Goal: Task Accomplishment & Management: Manage account settings

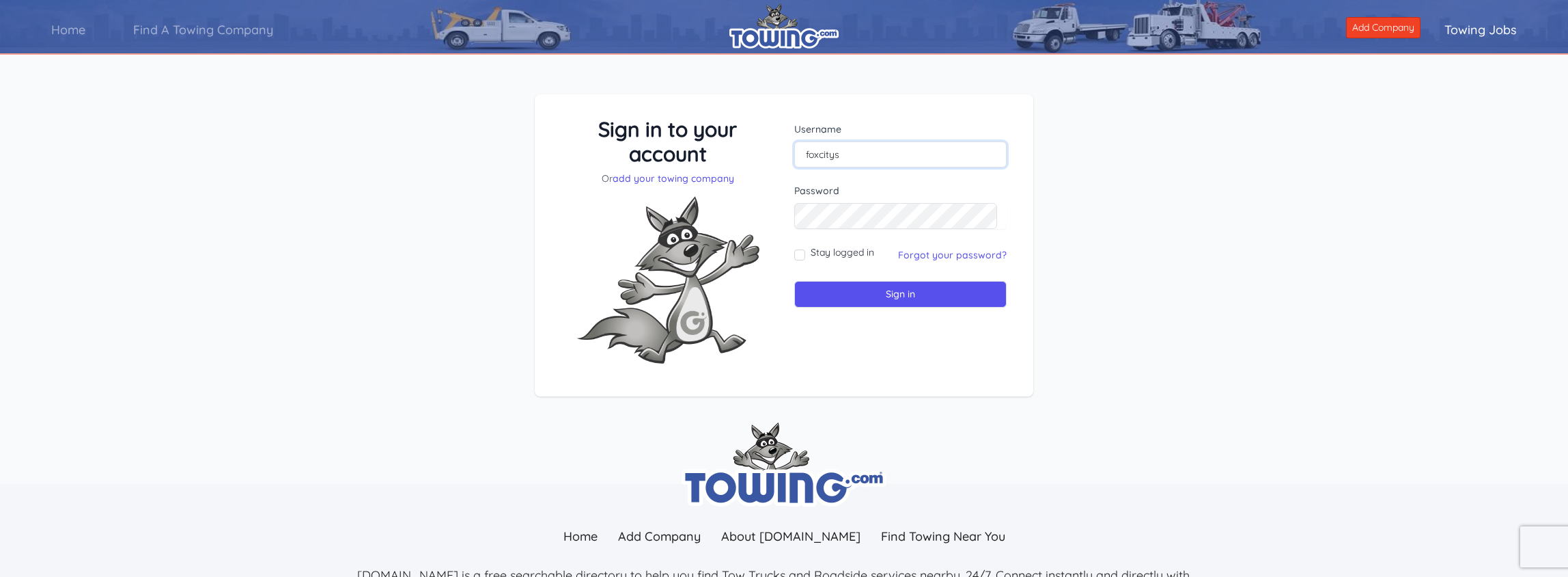
click at [921, 157] on input "foxcitys" at bounding box center [900, 155] width 213 height 26
click at [866, 268] on form "Username foxcitys Password Stay logged in Sign in" at bounding box center [900, 215] width 213 height 185
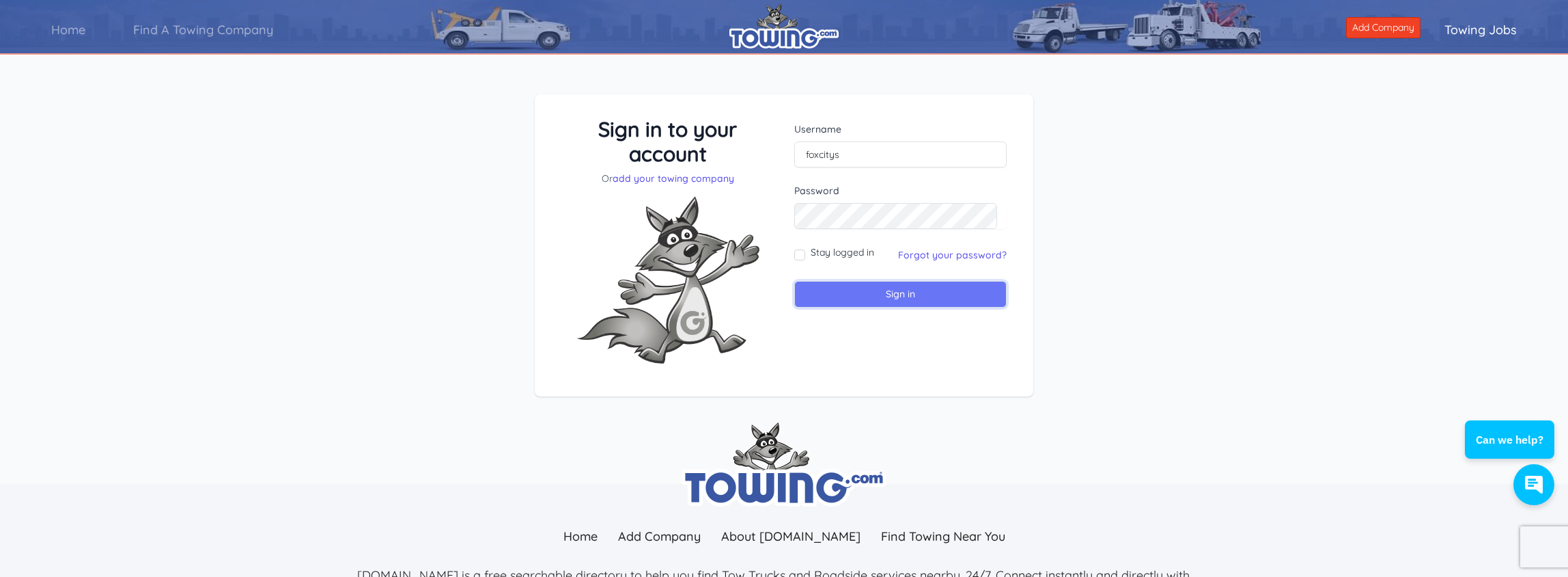
click at [862, 289] on input "Sign in" at bounding box center [900, 294] width 213 height 27
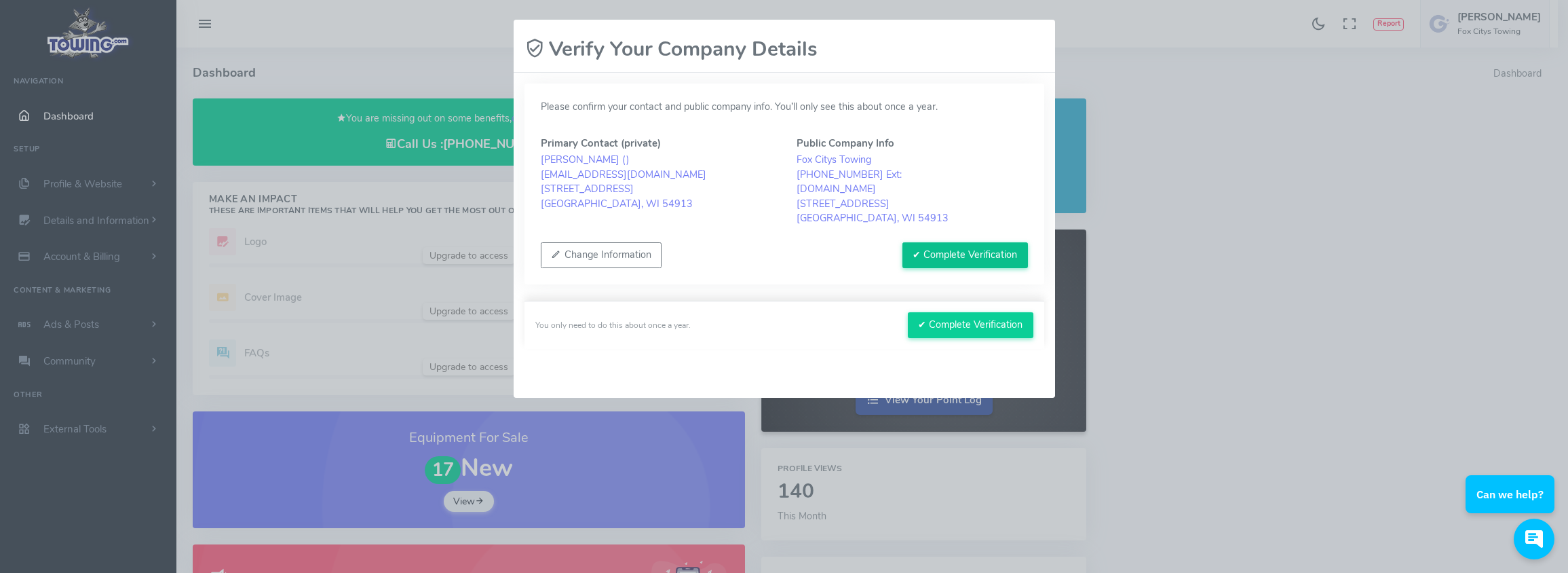
click at [950, 254] on button "✔ Complete Verification" at bounding box center [965, 255] width 126 height 26
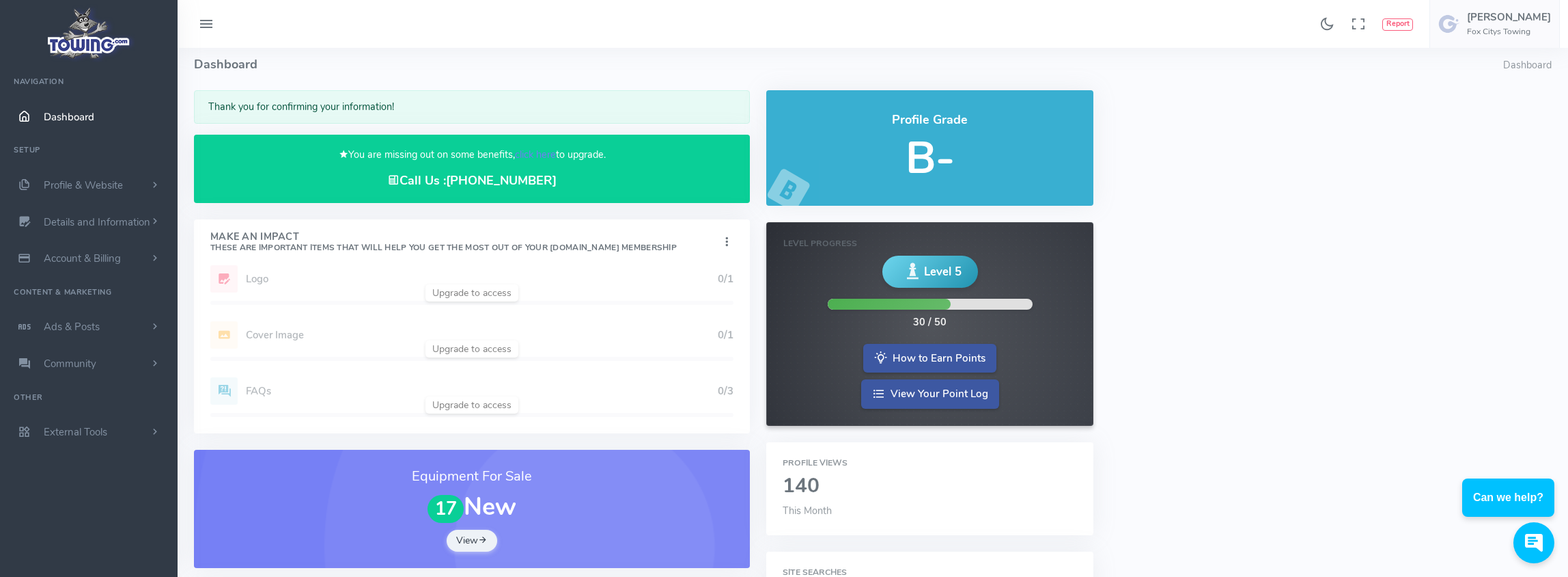
scroll to position [20, 0]
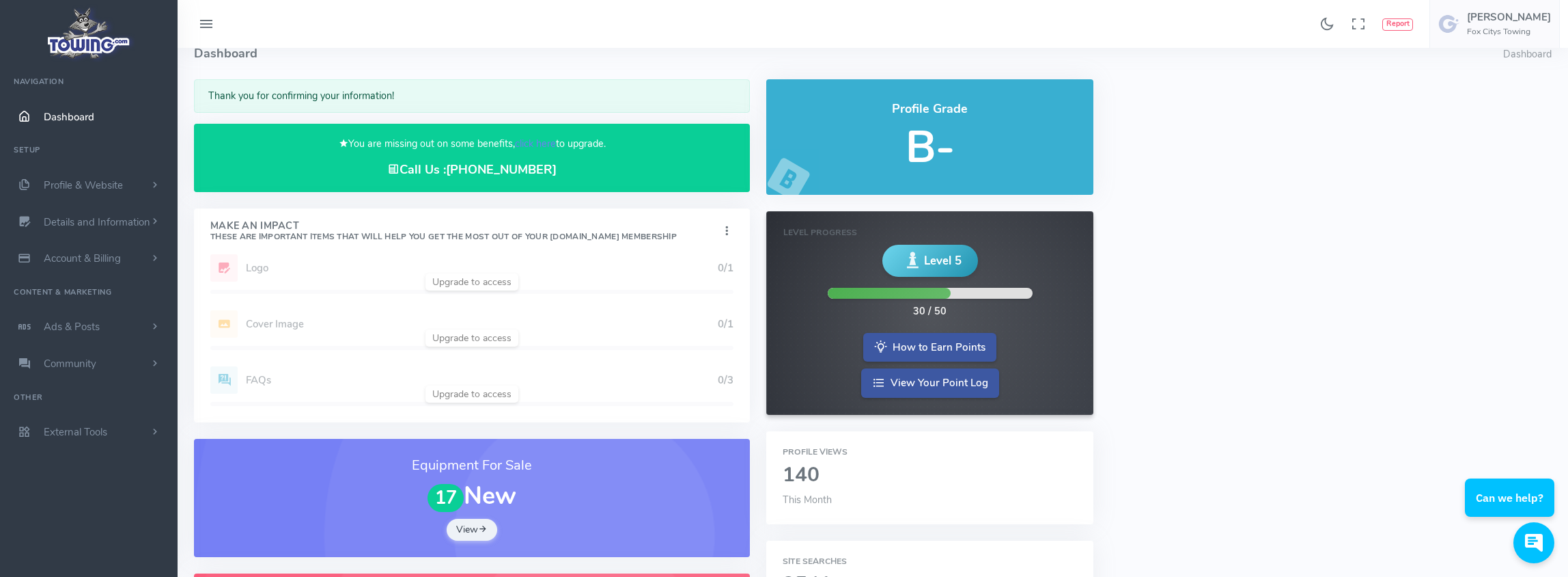
click at [459, 286] on div "Add Website 1/1 Logo 0/1 Cover Image 0/1 Profile Description 1/1 FAQs 0/3" at bounding box center [472, 338] width 556 height 168
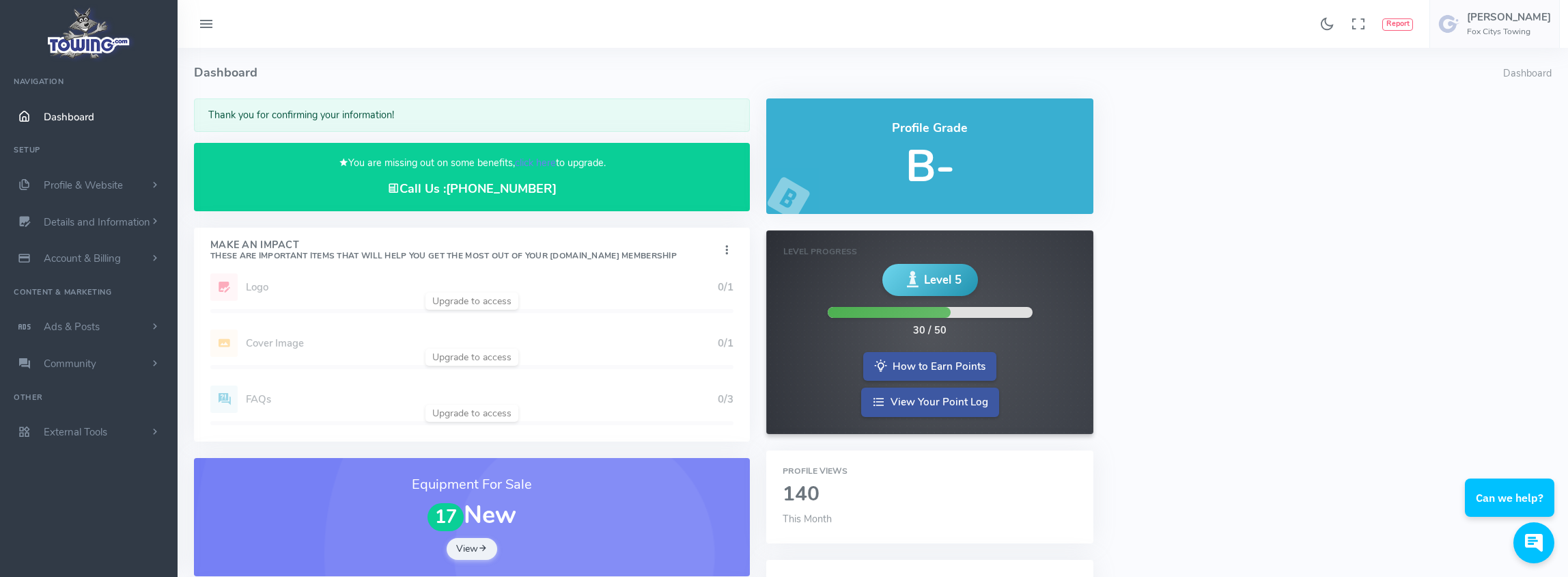
scroll to position [0, 0]
click at [523, 168] on link "click here" at bounding box center [535, 163] width 41 height 14
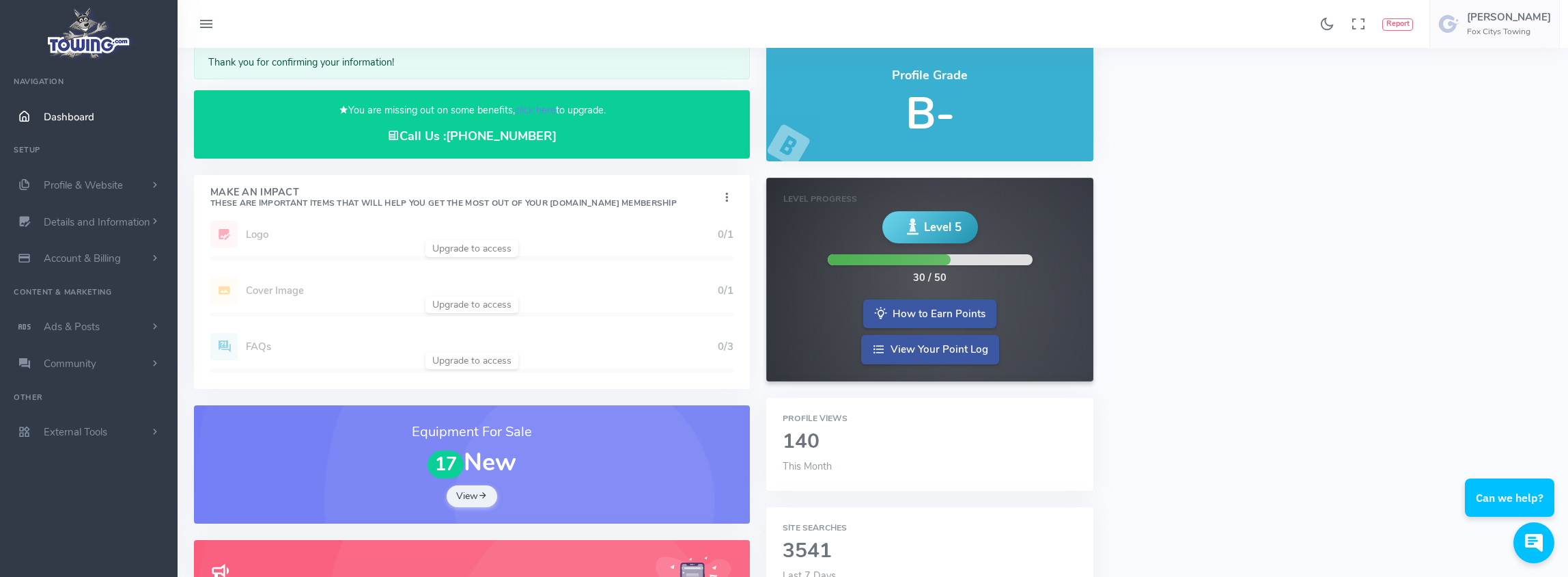
scroll to position [198, 0]
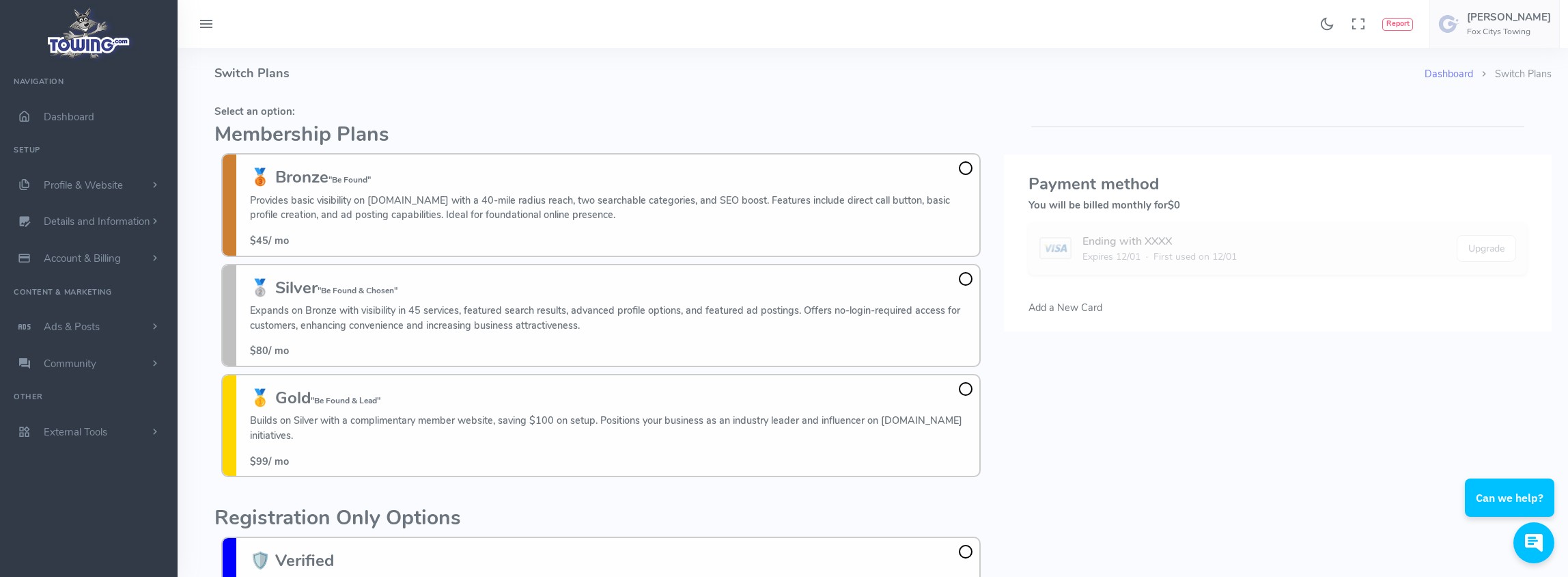
click at [96, 48] on img at bounding box center [89, 33] width 92 height 58
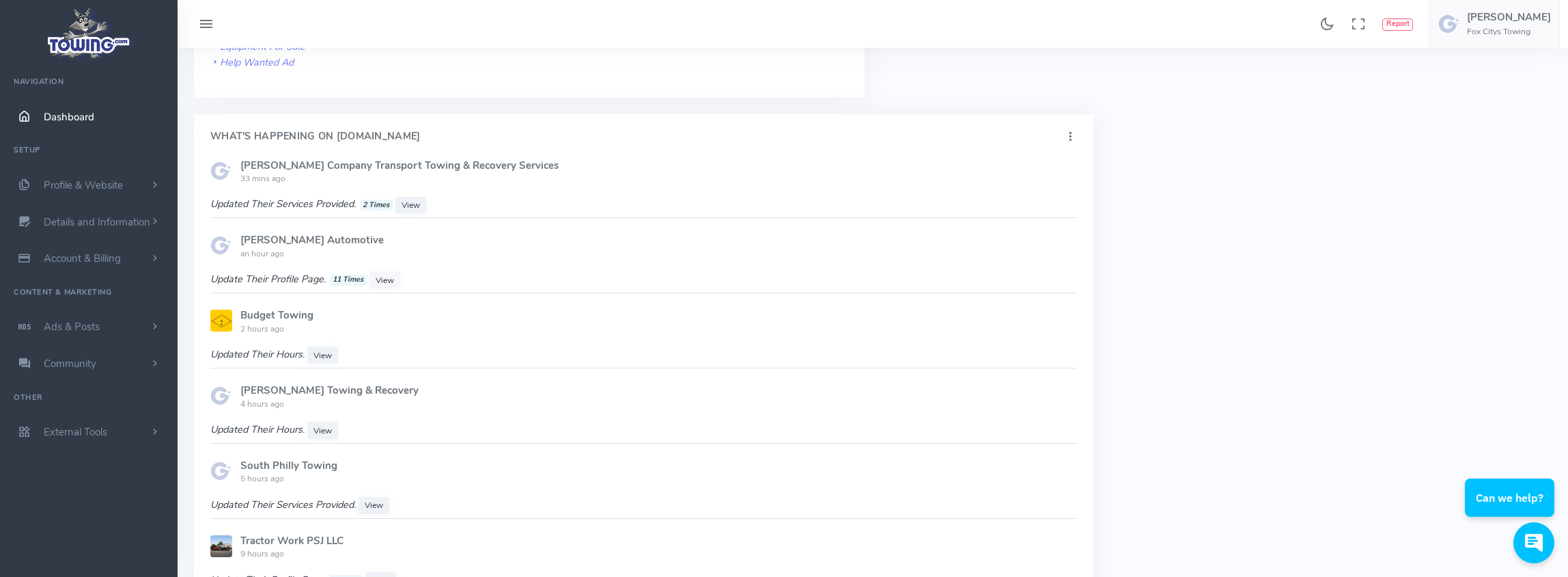
scroll to position [780, 0]
